Goal: Navigation & Orientation: Find specific page/section

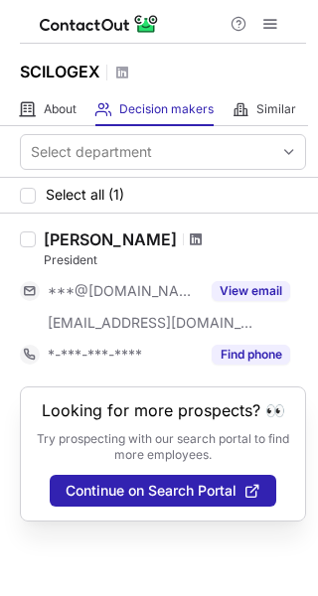
click at [191, 240] on span at bounding box center [196, 240] width 12 height 16
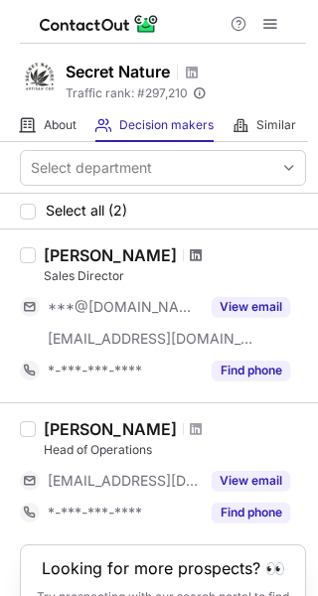
click at [194, 253] on span at bounding box center [196, 255] width 12 height 16
click at [190, 424] on span at bounding box center [196, 429] width 12 height 16
